Goal: Task Accomplishment & Management: Manage account settings

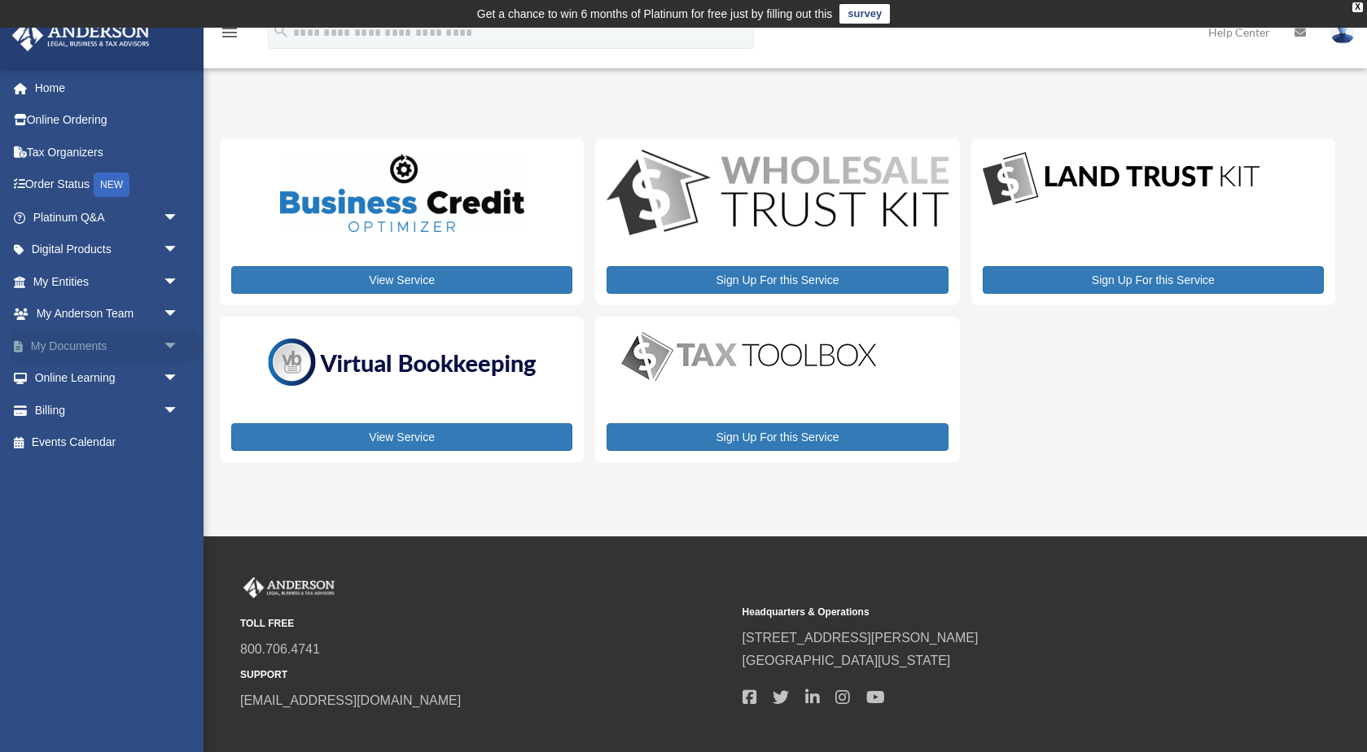
click at [169, 340] on span "arrow_drop_down" at bounding box center [179, 346] width 33 height 33
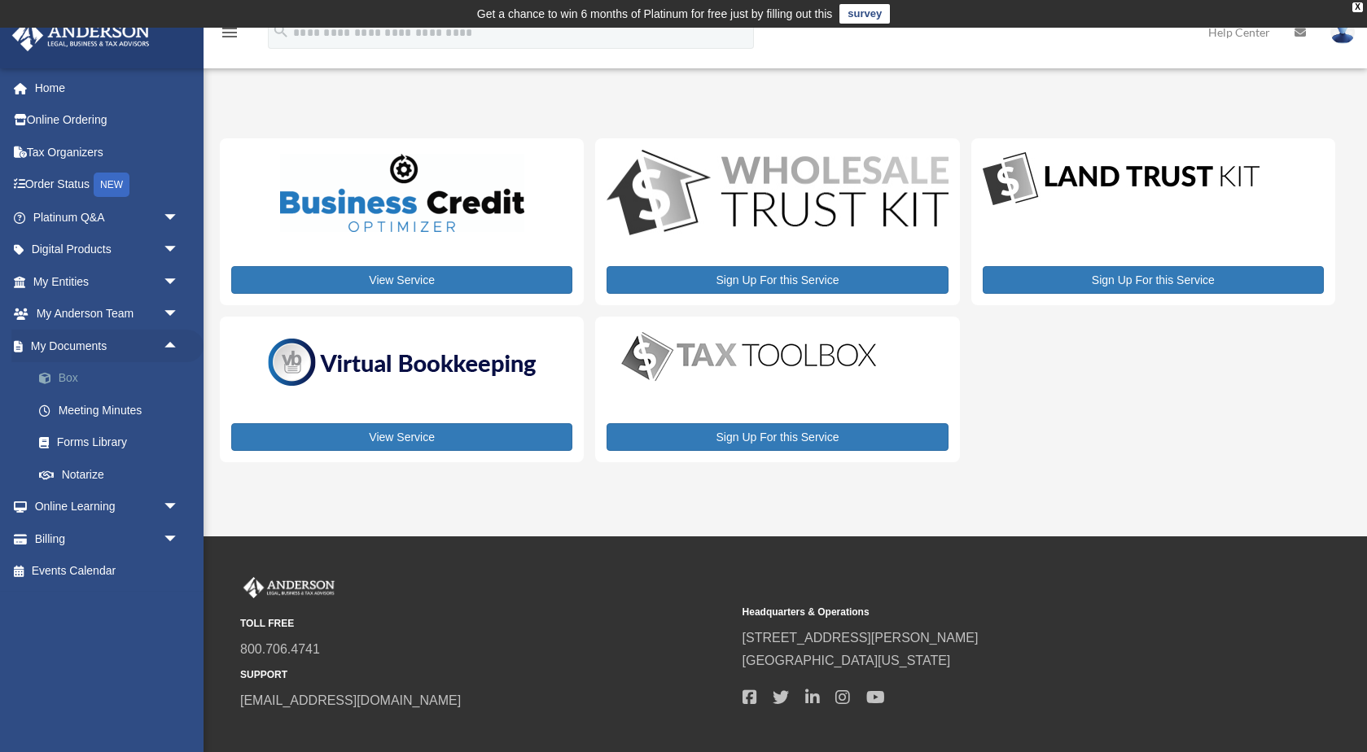
click at [157, 367] on link "Box" at bounding box center [113, 378] width 181 height 33
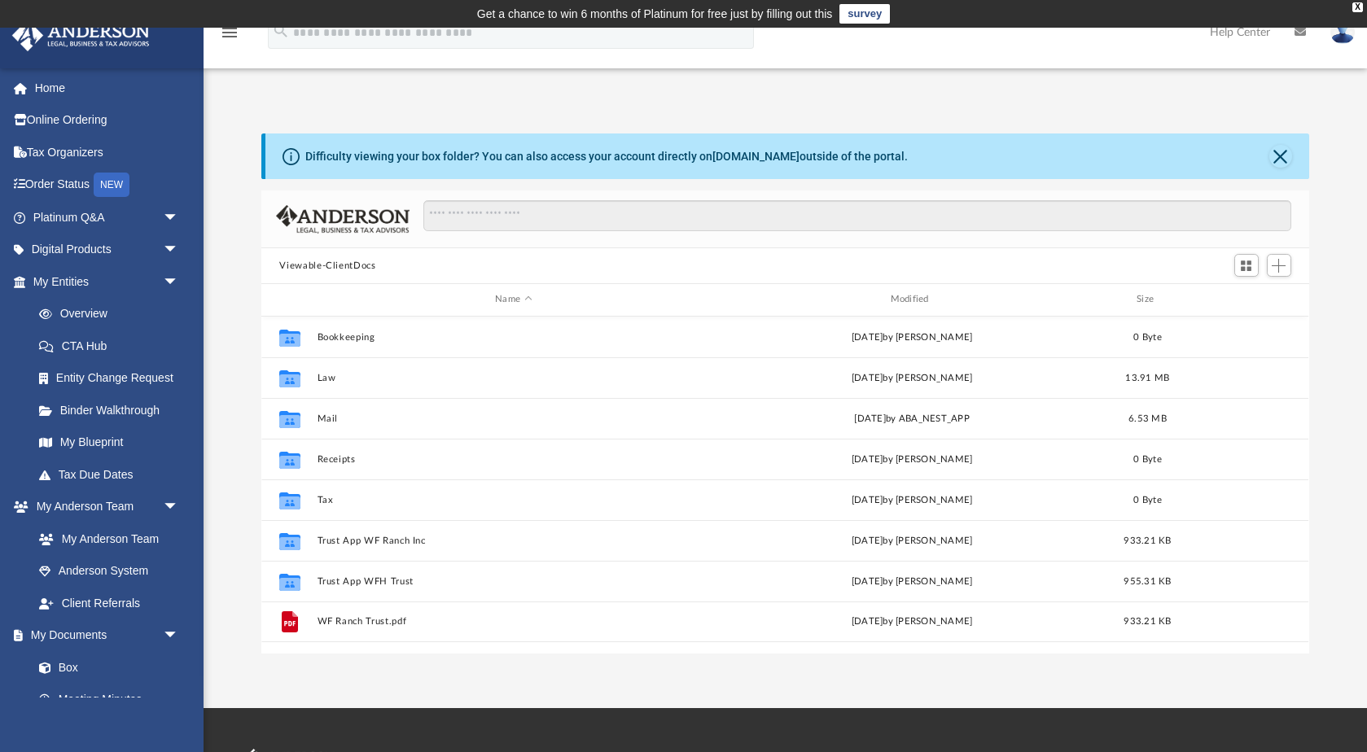
scroll to position [370, 1047]
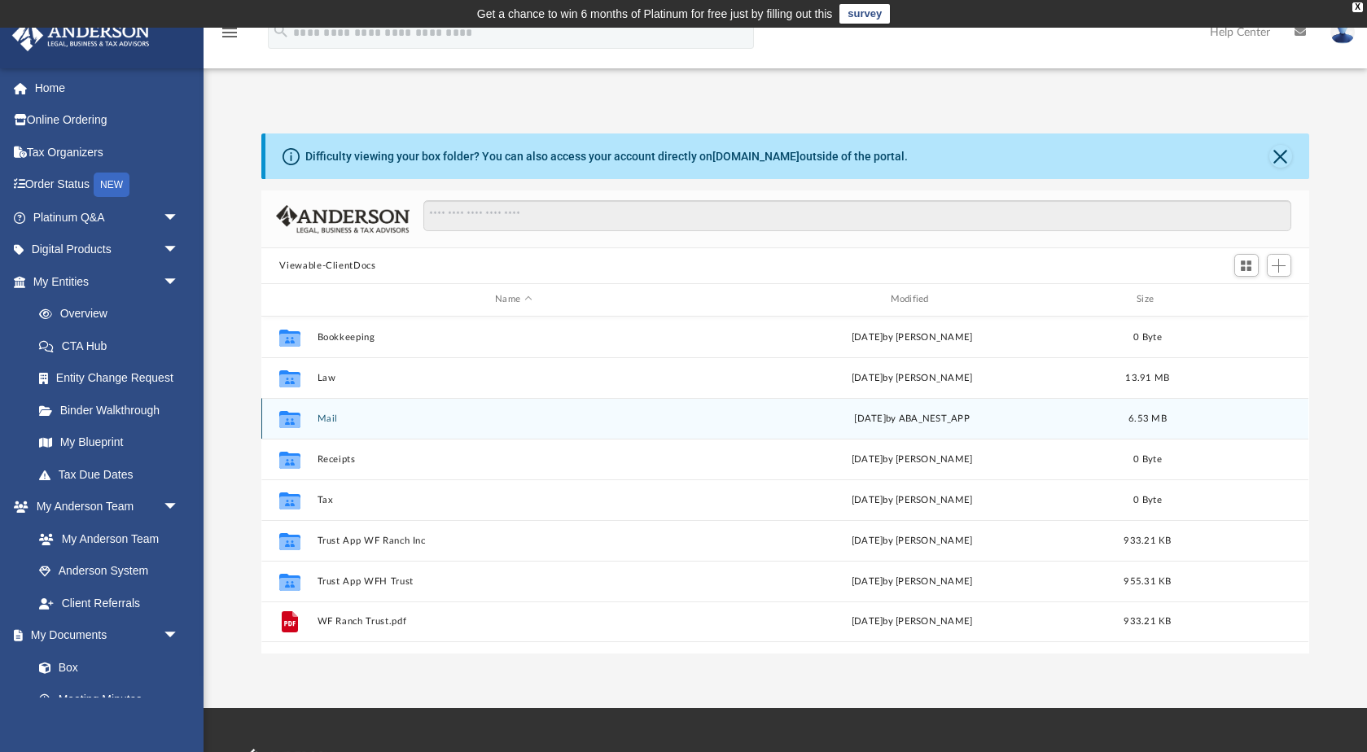
click at [325, 419] on button "Mail" at bounding box center [514, 419] width 392 height 11
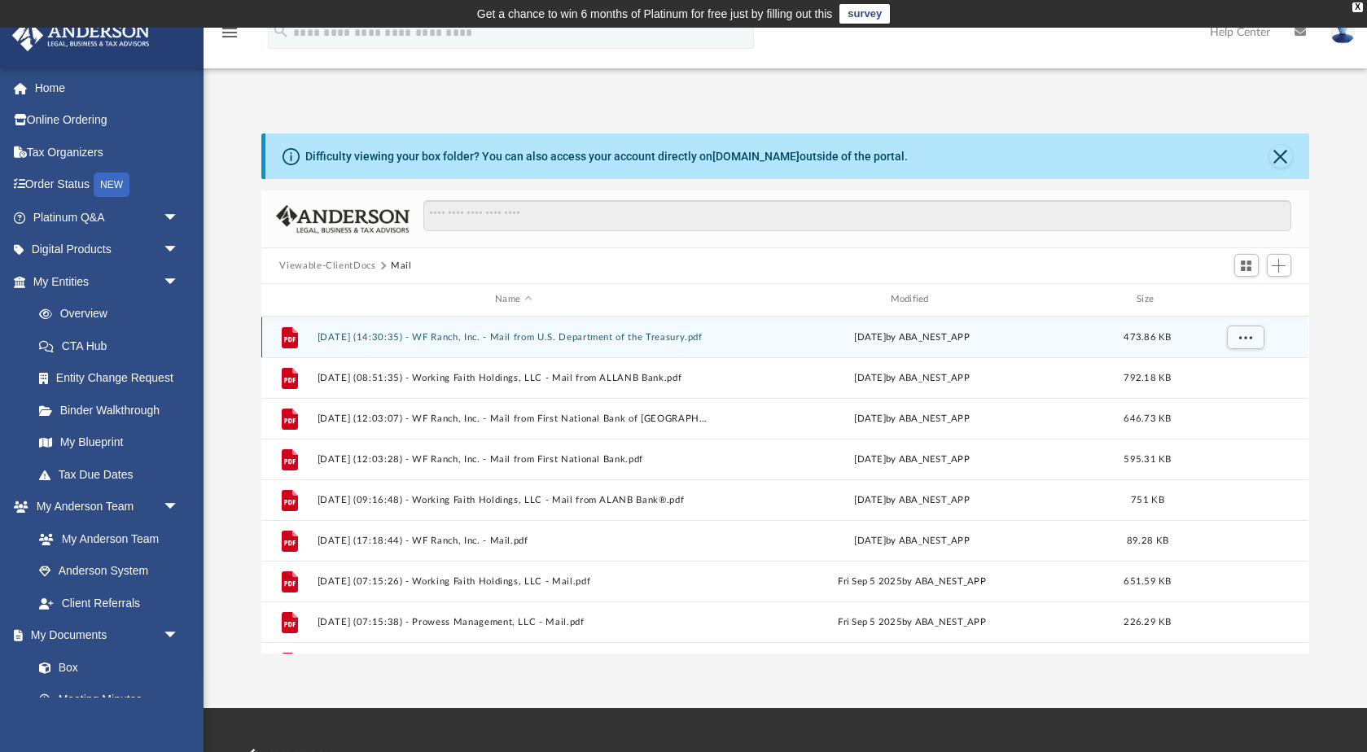
click at [476, 336] on button "[DATE] (14:30:35) - WF Ranch, Inc. - Mail from U.S. Department of the Treasury.…" at bounding box center [514, 337] width 392 height 11
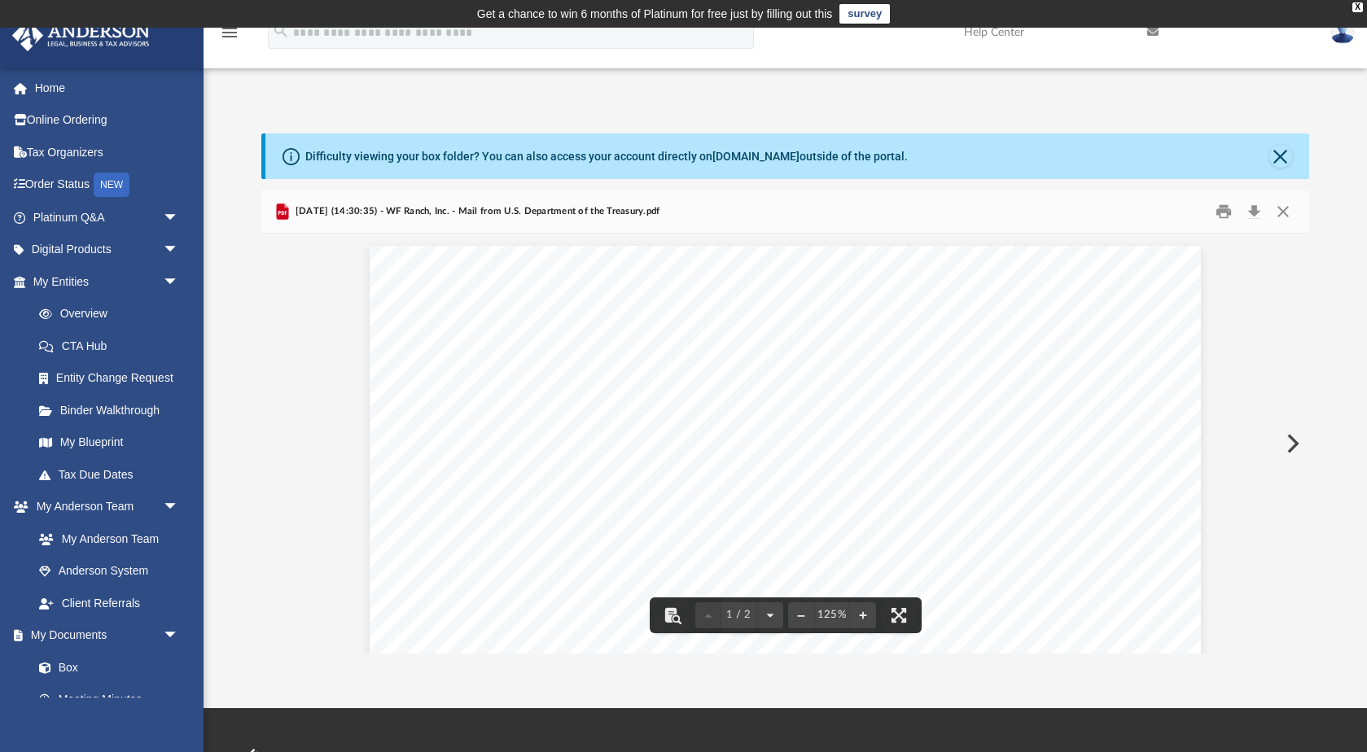
scroll to position [0, 0]
click at [1282, 208] on button "Close" at bounding box center [1283, 211] width 29 height 25
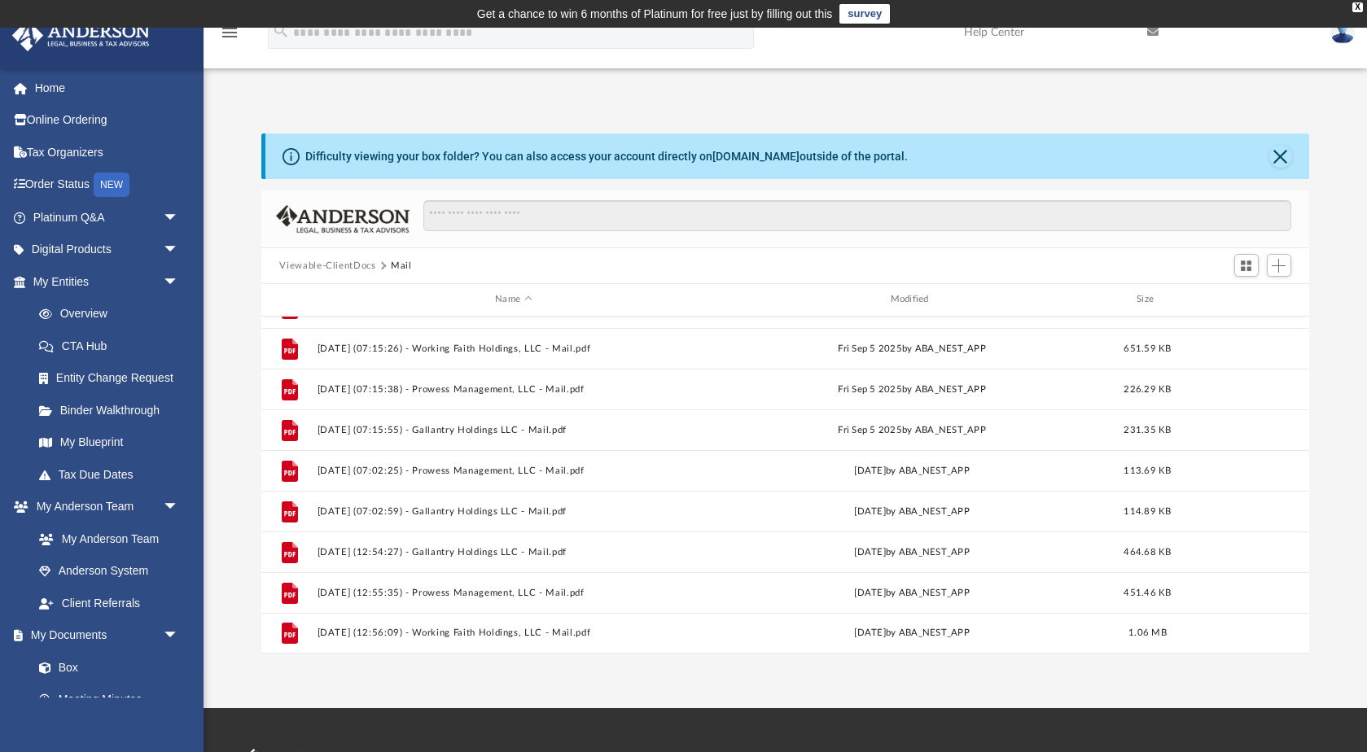
scroll to position [233, 0]
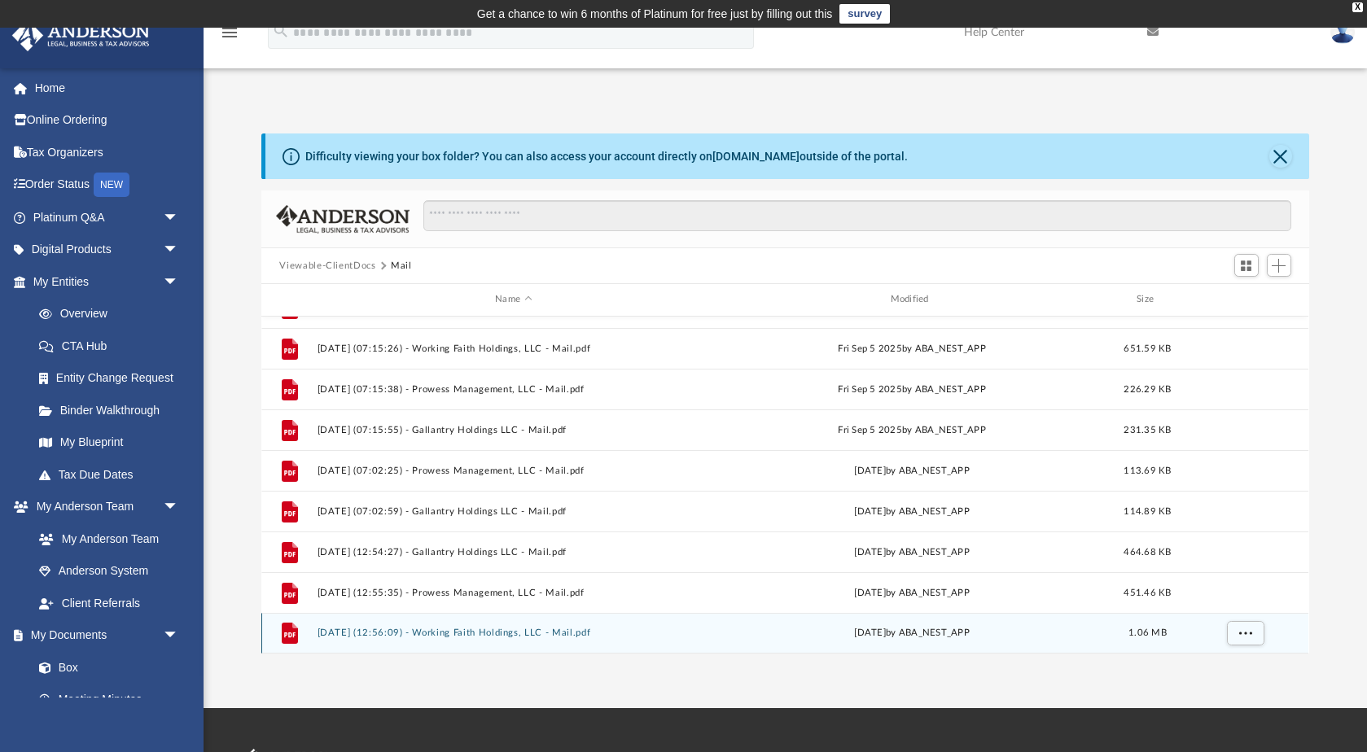
click at [479, 631] on button "[DATE] (12:56:09) - Working Faith Holdings, LLC - Mail.pdf" at bounding box center [514, 633] width 392 height 11
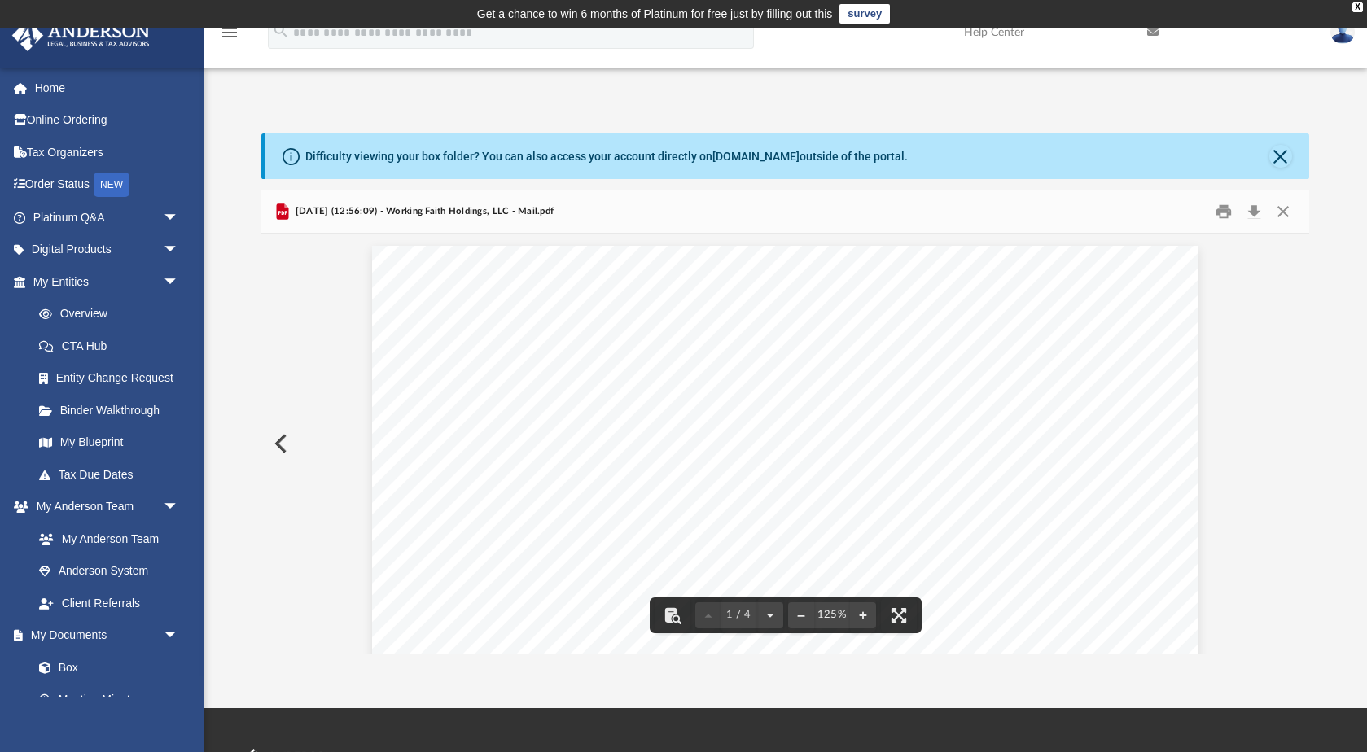
scroll to position [0, 0]
click at [1285, 213] on button "Close" at bounding box center [1283, 211] width 29 height 25
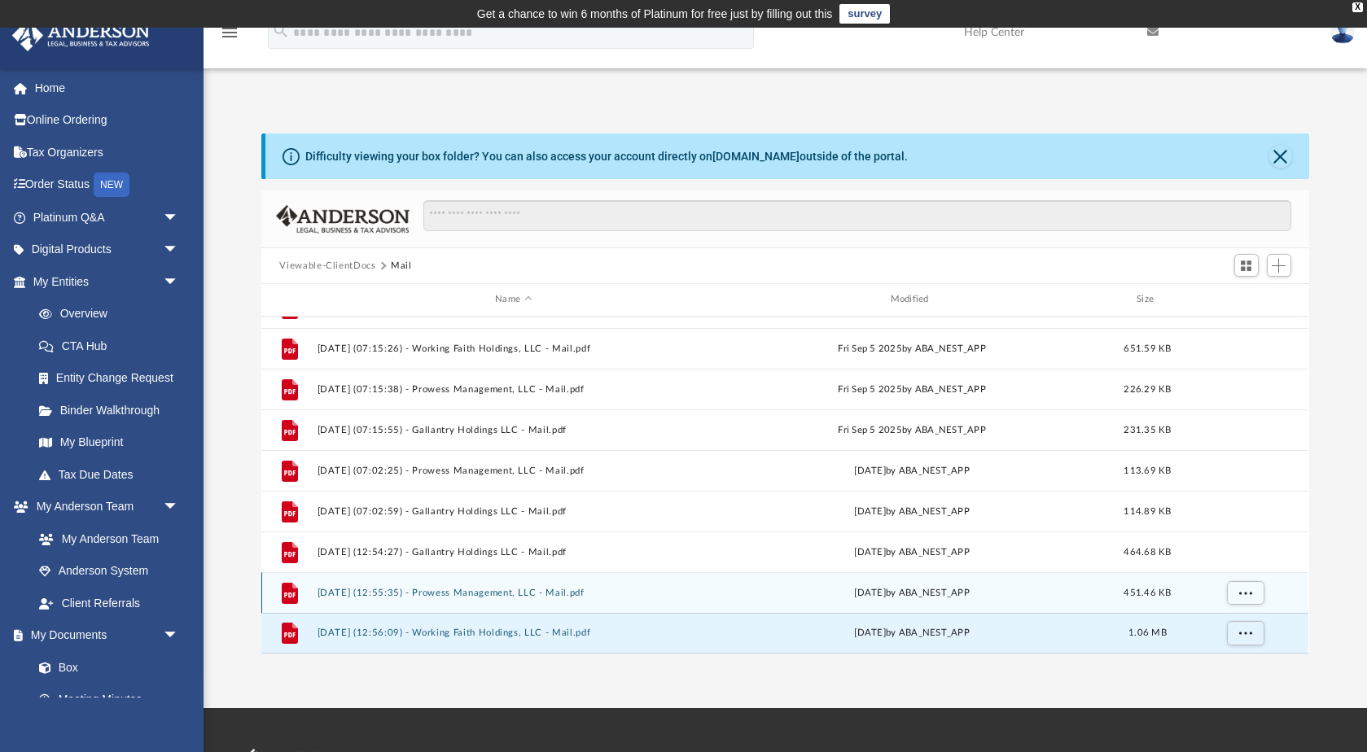
click at [390, 594] on button "[DATE] (12:55:35) - Prowess Management, LLC - Mail.pdf" at bounding box center [514, 593] width 392 height 11
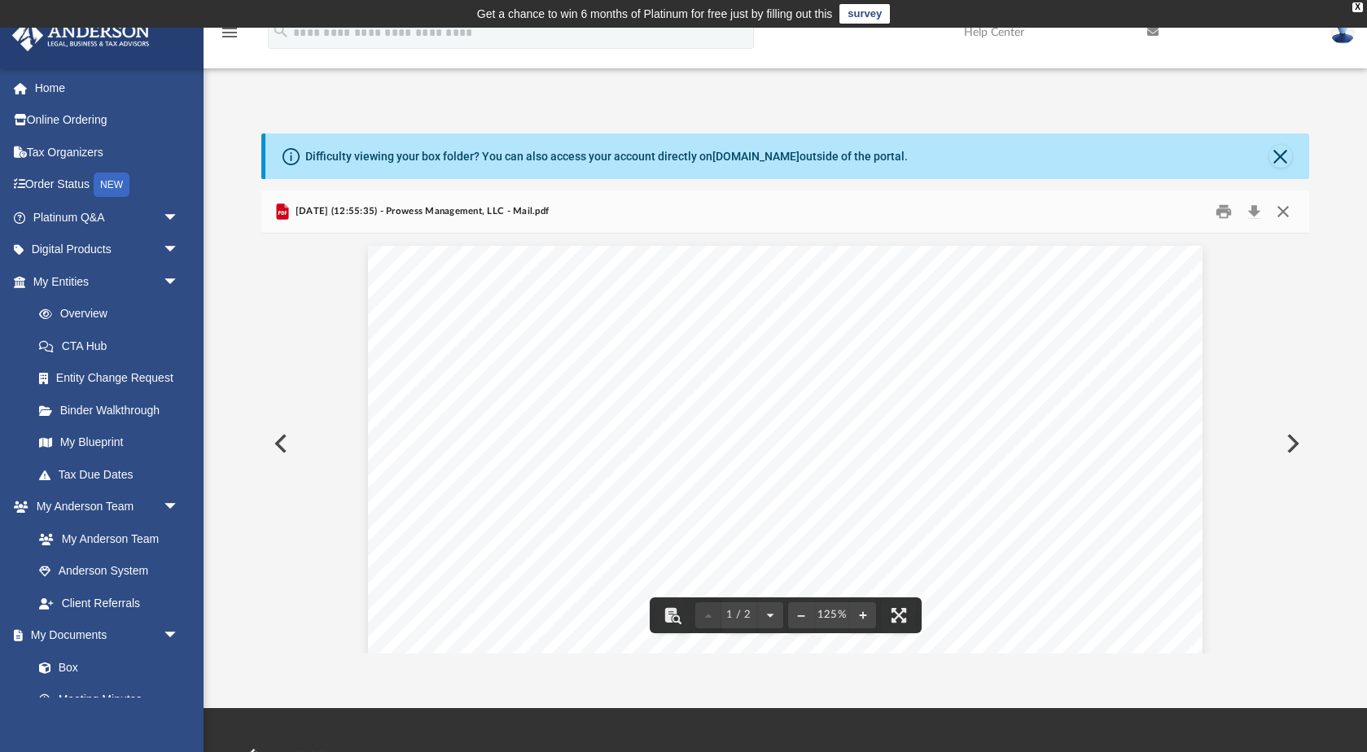
click at [1285, 214] on button "Close" at bounding box center [1283, 211] width 29 height 25
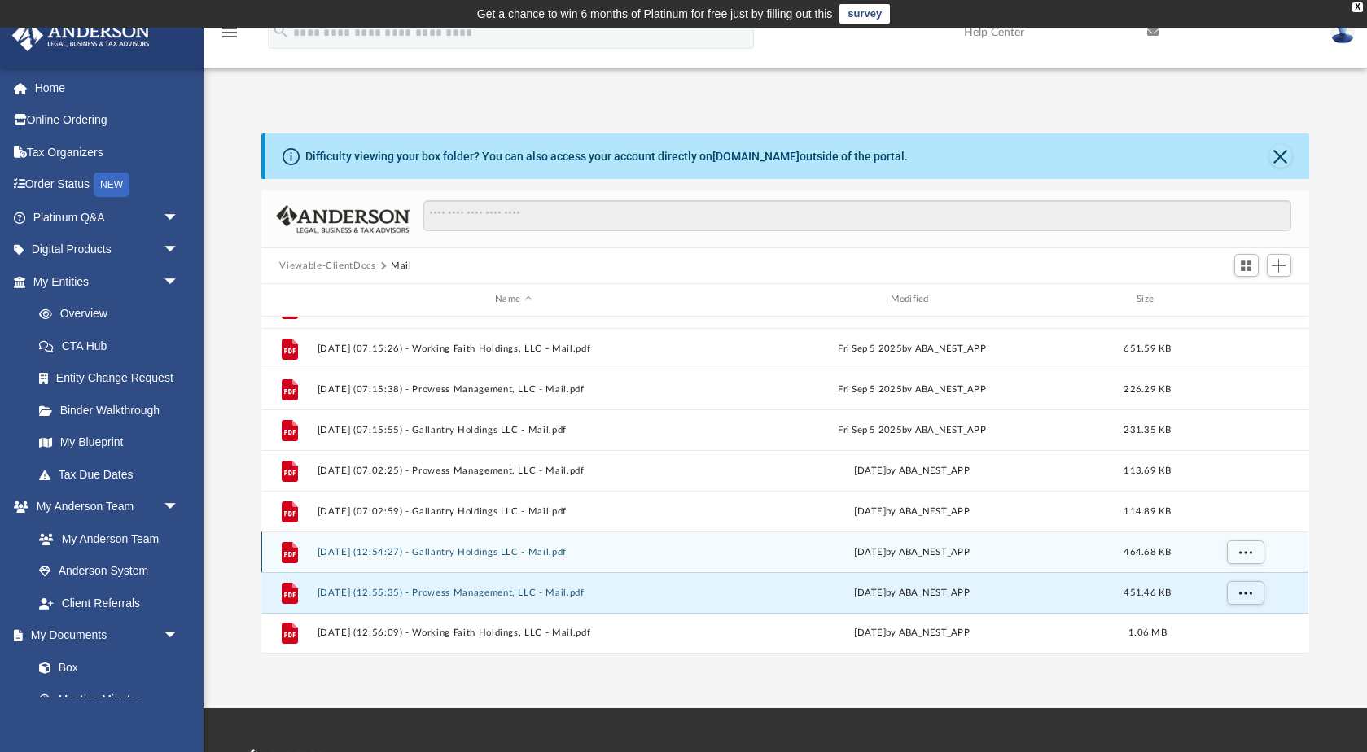
click at [412, 548] on button "[DATE] (12:54:27) - Gallantry Holdings LLC - Mail.pdf" at bounding box center [514, 552] width 392 height 11
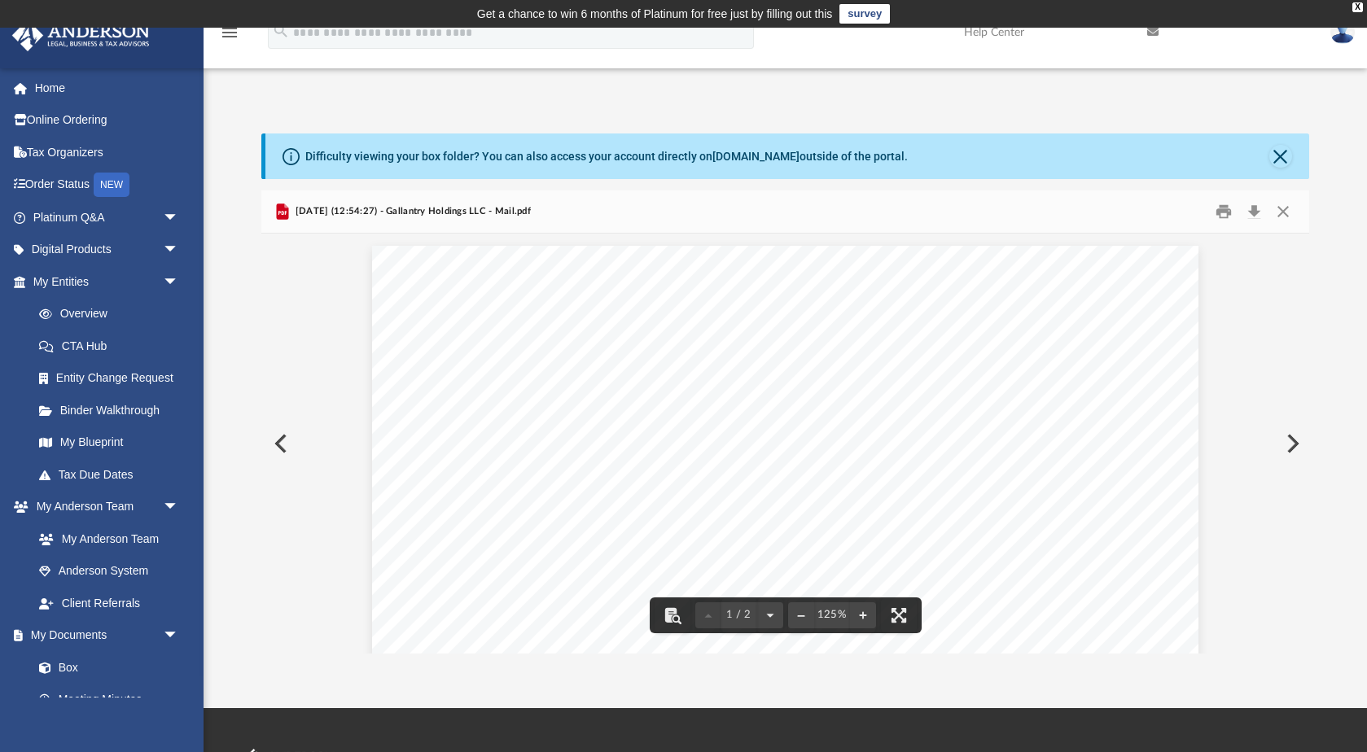
scroll to position [221, 0]
click at [1288, 213] on button "Close" at bounding box center [1283, 211] width 29 height 25
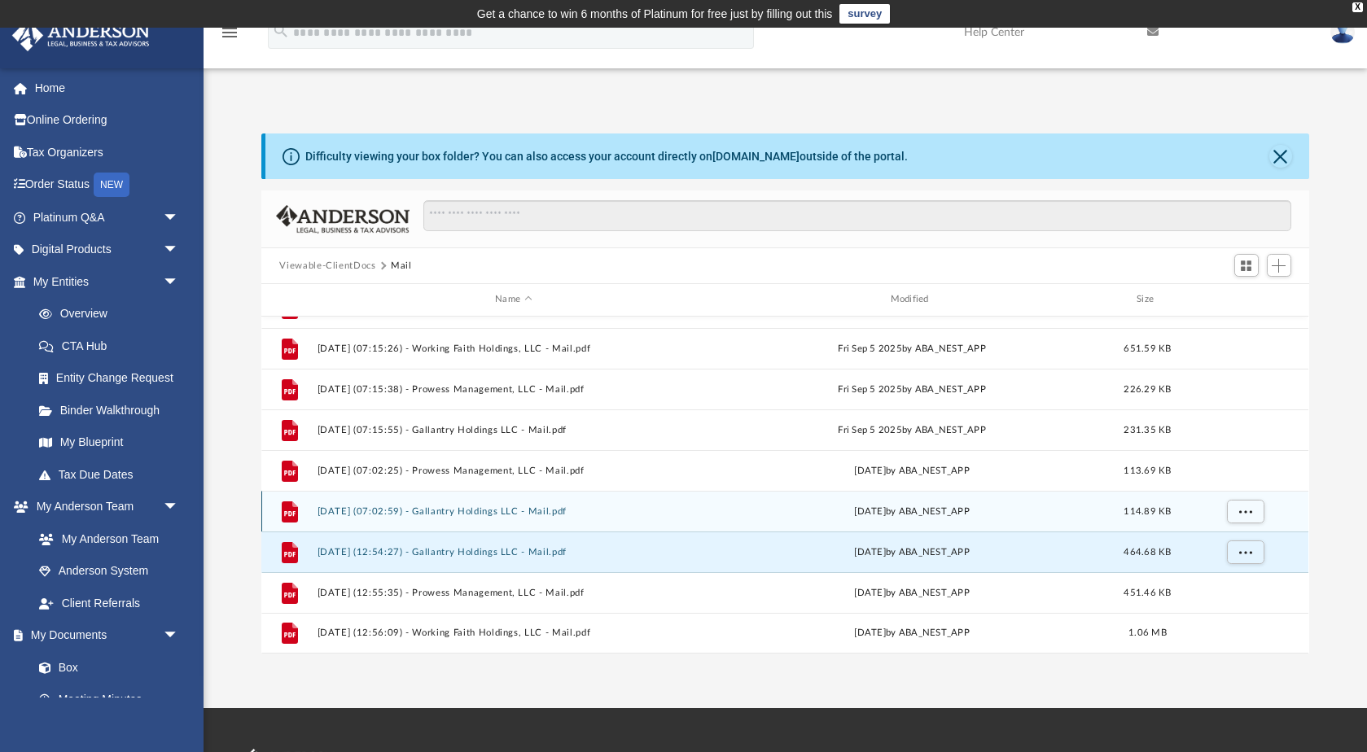
click at [428, 510] on button "[DATE] (07:02:59) - Gallantry Holdings LLC - Mail.pdf" at bounding box center [514, 511] width 392 height 11
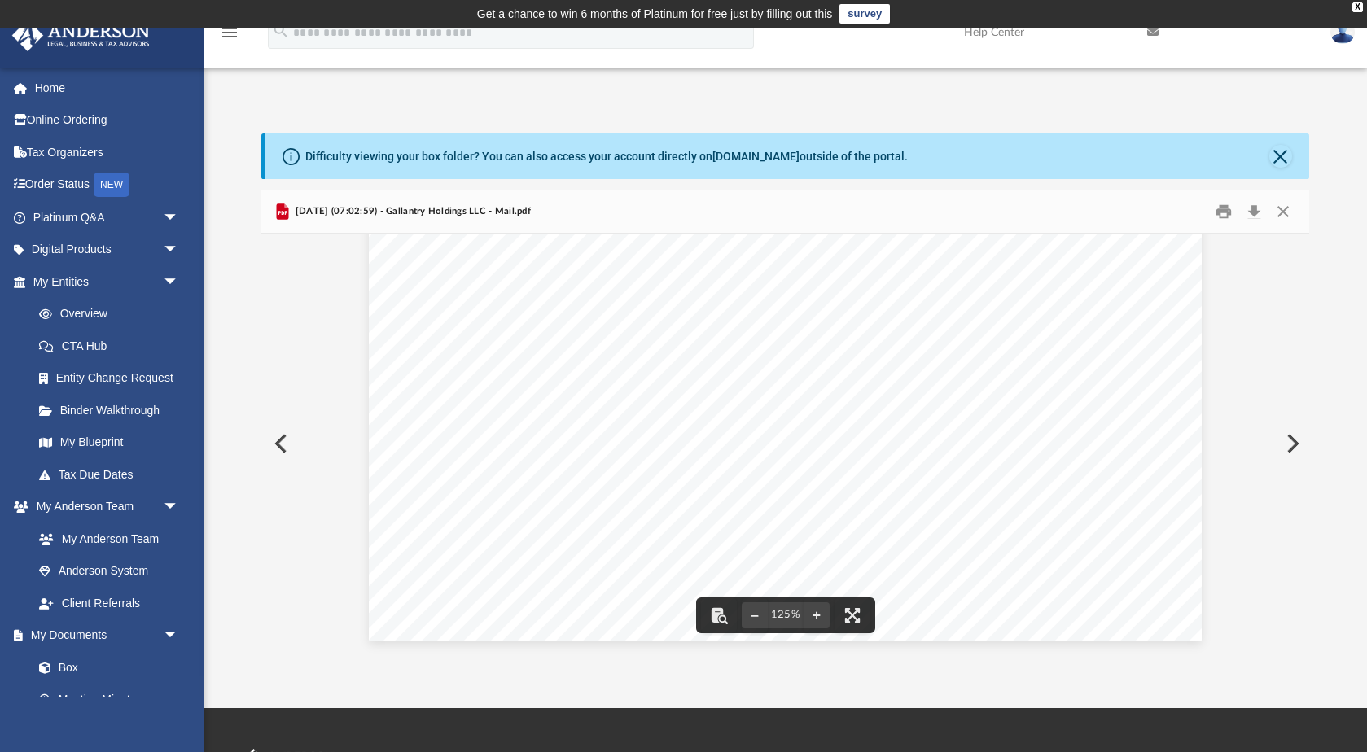
scroll to position [681, 0]
click at [1282, 208] on button "Close" at bounding box center [1283, 211] width 29 height 25
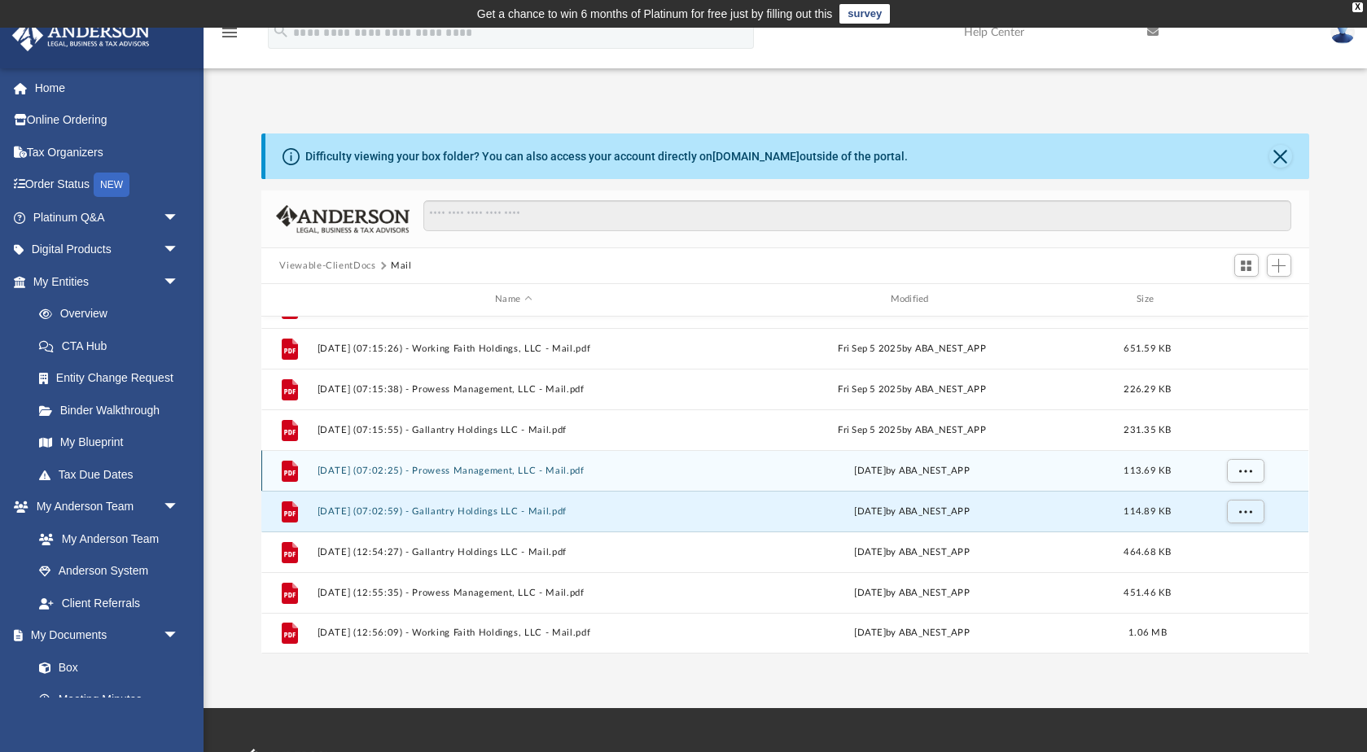
click at [429, 469] on button "[DATE] (07:02:25) - Prowess Management, LLC - Mail.pdf" at bounding box center [514, 471] width 392 height 11
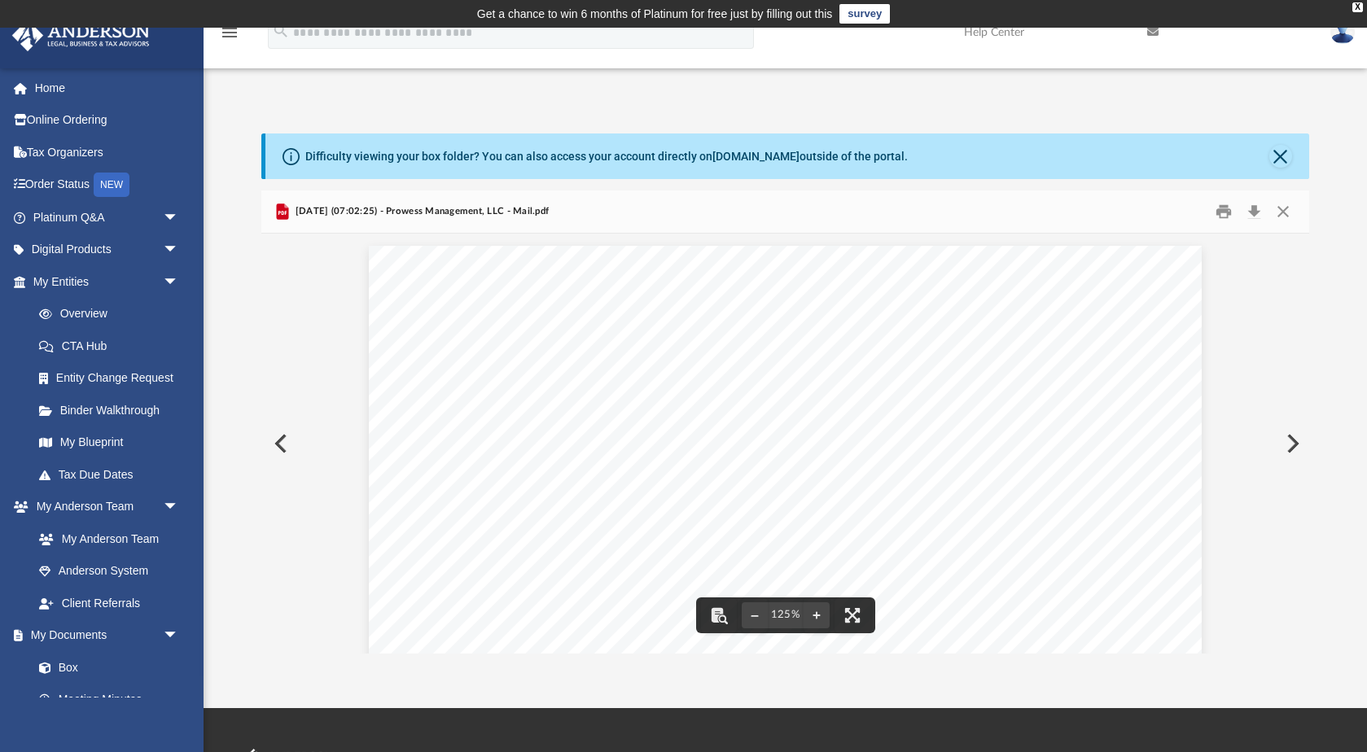
scroll to position [0, 0]
click at [1280, 207] on button "Close" at bounding box center [1283, 211] width 29 height 25
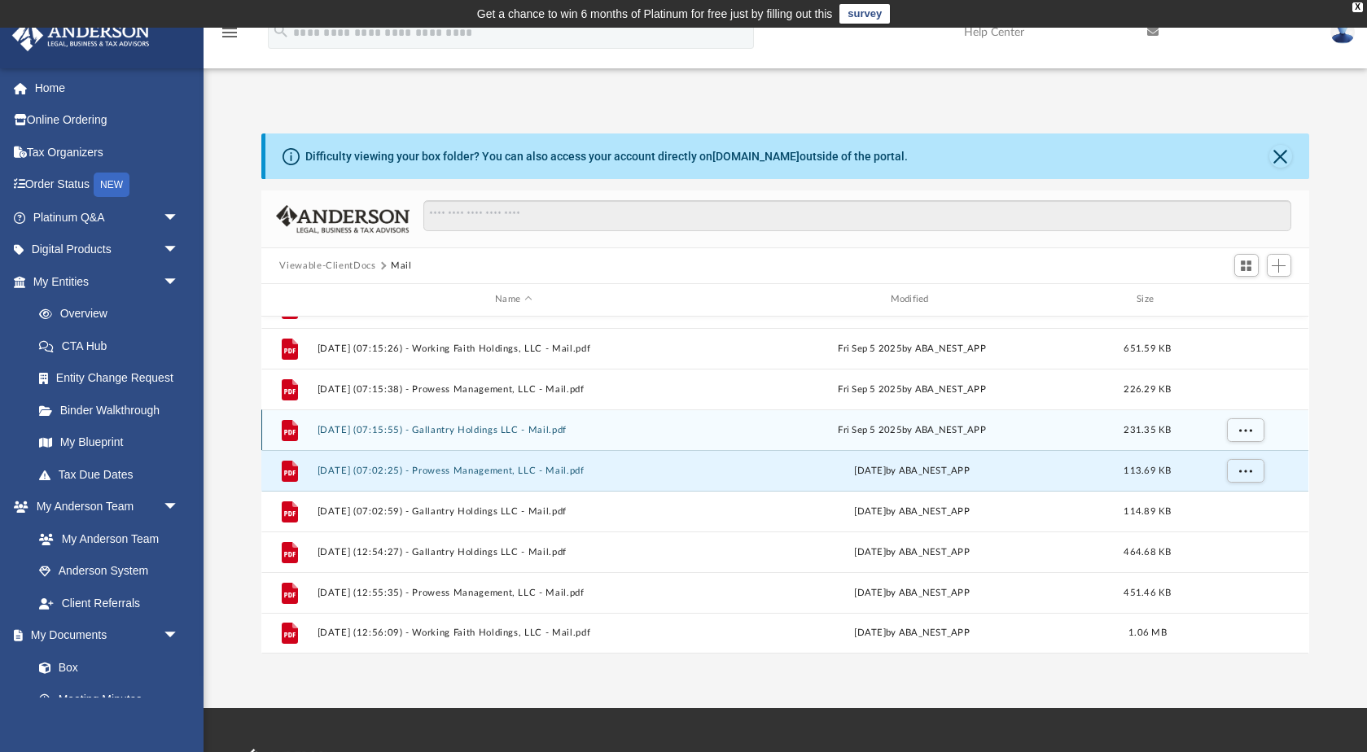
click at [440, 429] on button "[DATE] (07:15:55) - Gallantry Holdings LLC - Mail.pdf" at bounding box center [514, 430] width 392 height 11
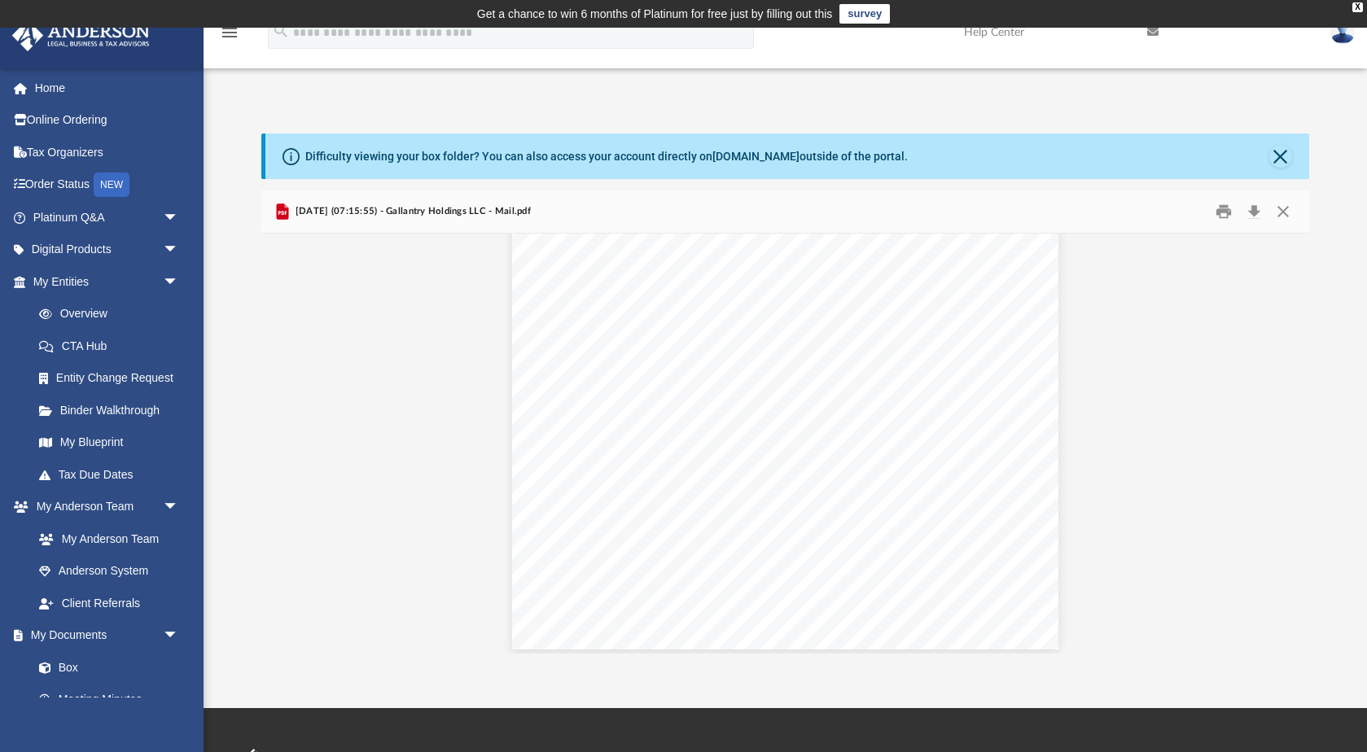
scroll to position [306, 0]
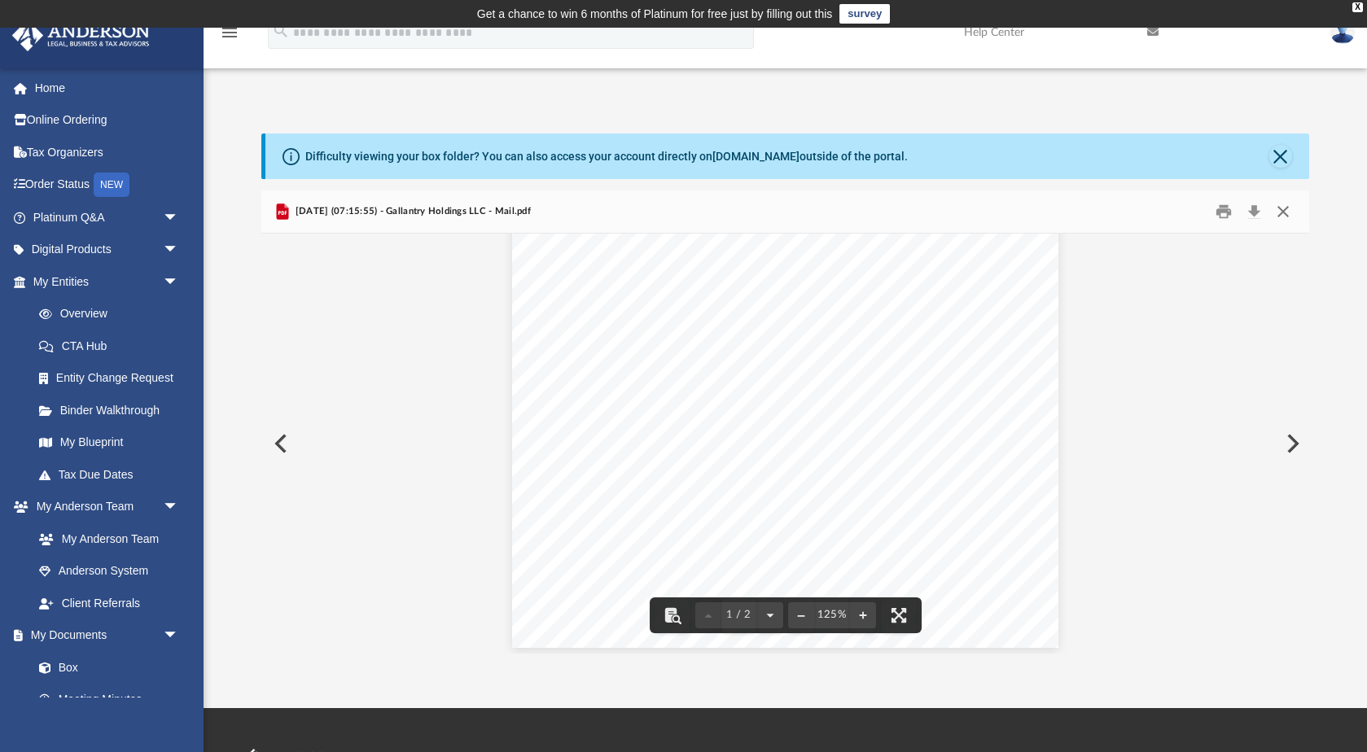
click at [1286, 210] on button "Close" at bounding box center [1283, 211] width 29 height 25
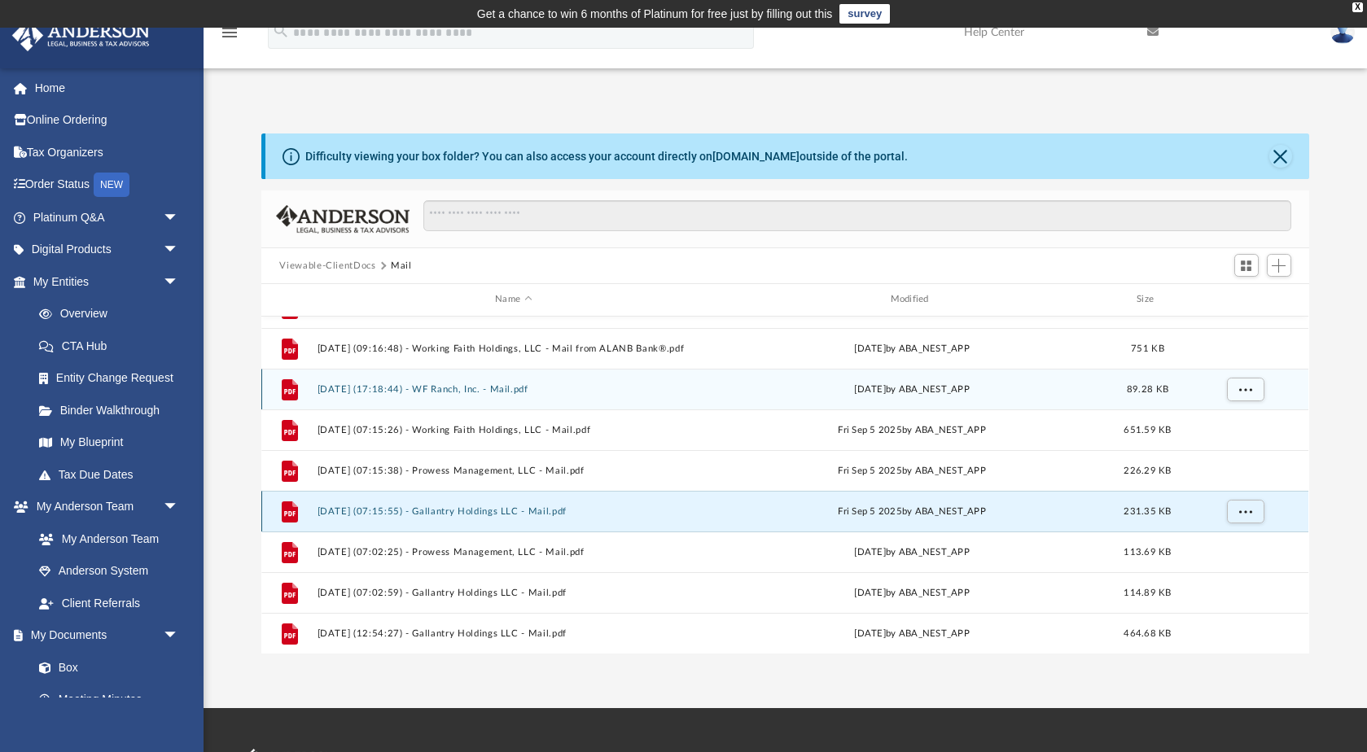
scroll to position [151, 0]
click at [484, 386] on button "[DATE] (17:18:44) - WF Ranch, Inc. - Mail.pdf" at bounding box center [514, 390] width 392 height 11
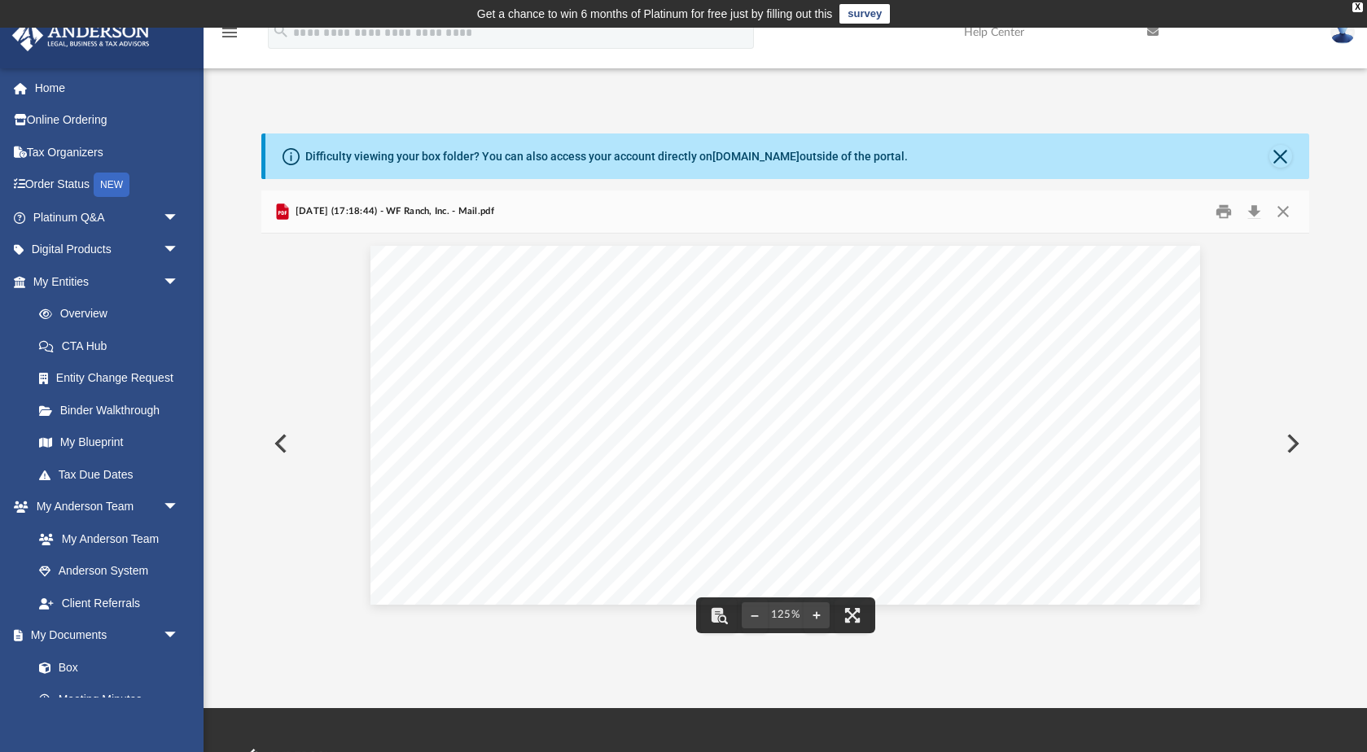
scroll to position [0, 0]
